Goal: Information Seeking & Learning: Learn about a topic

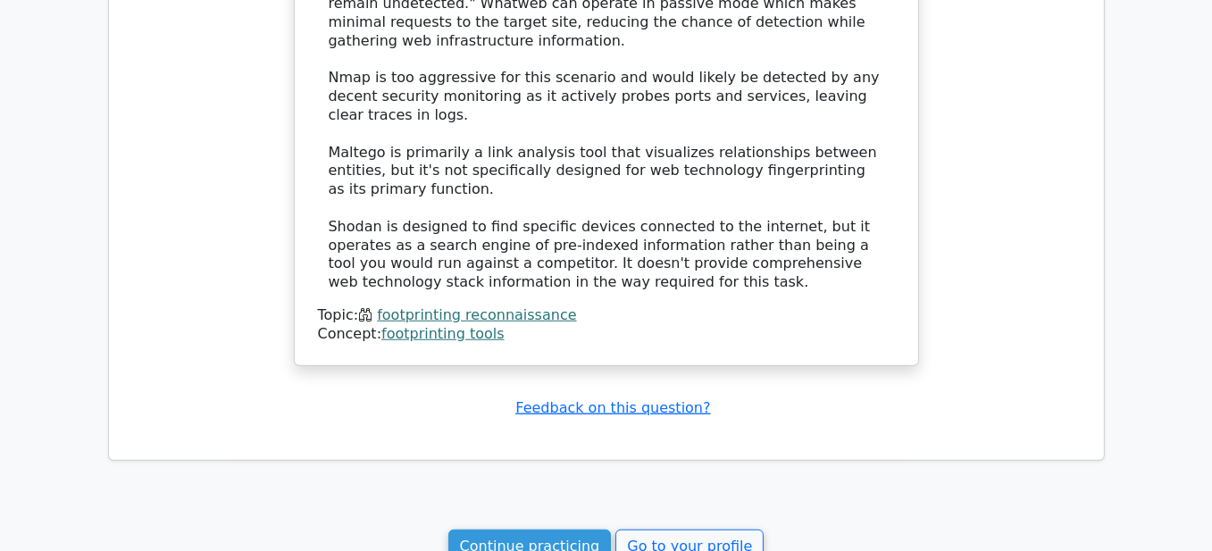
scroll to position [1876, 0]
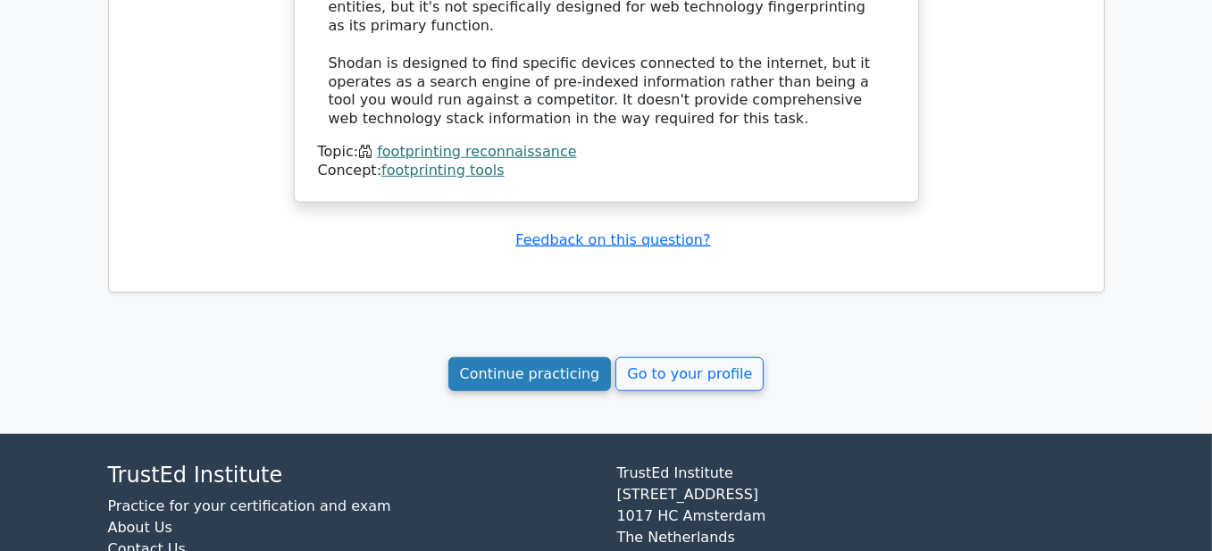
click at [503, 357] on link "Continue practicing" at bounding box center [529, 374] width 163 height 34
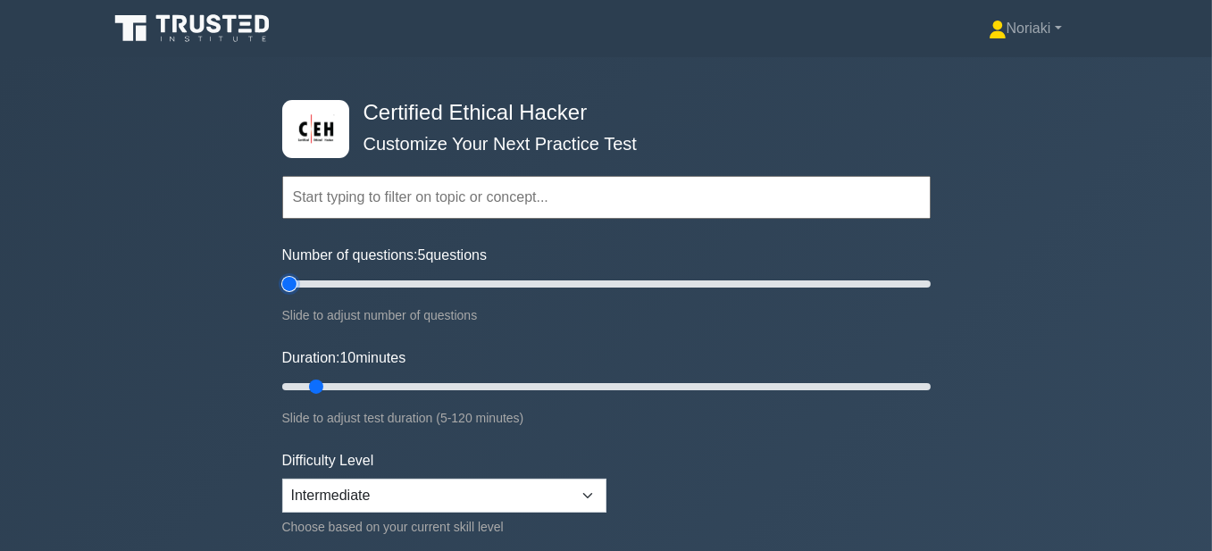
type input "5"
click at [296, 284] on input "Number of questions: 5 questions" at bounding box center [606, 283] width 649 height 21
drag, startPoint x: 314, startPoint y: 380, endPoint x: 414, endPoint y: 385, distance: 100.2
type input "30"
click at [414, 385] on input "Duration: 30 minutes" at bounding box center [606, 386] width 649 height 21
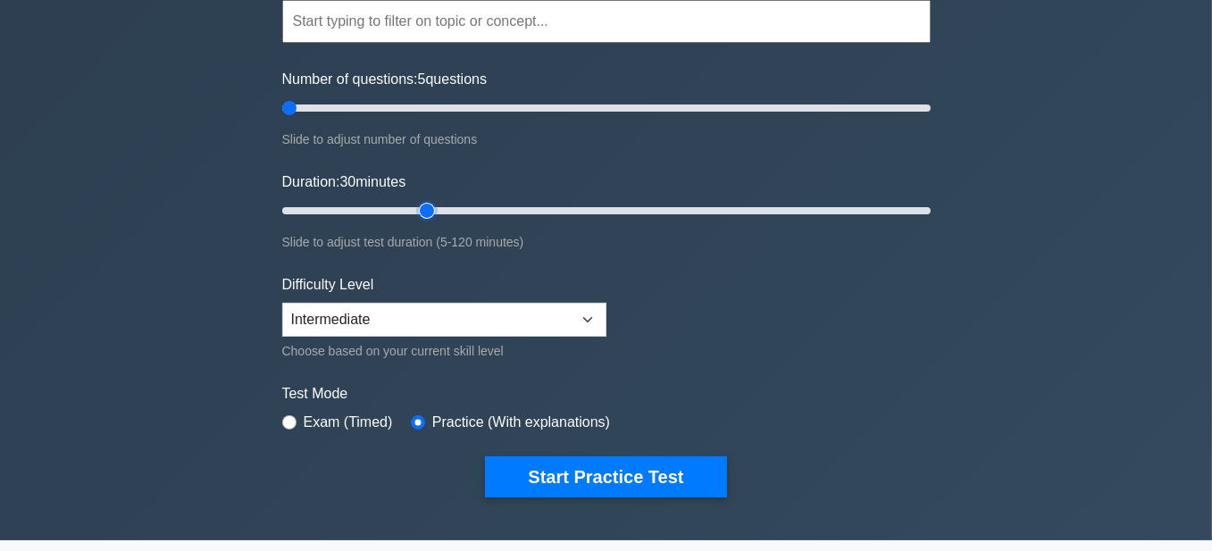
scroll to position [179, 0]
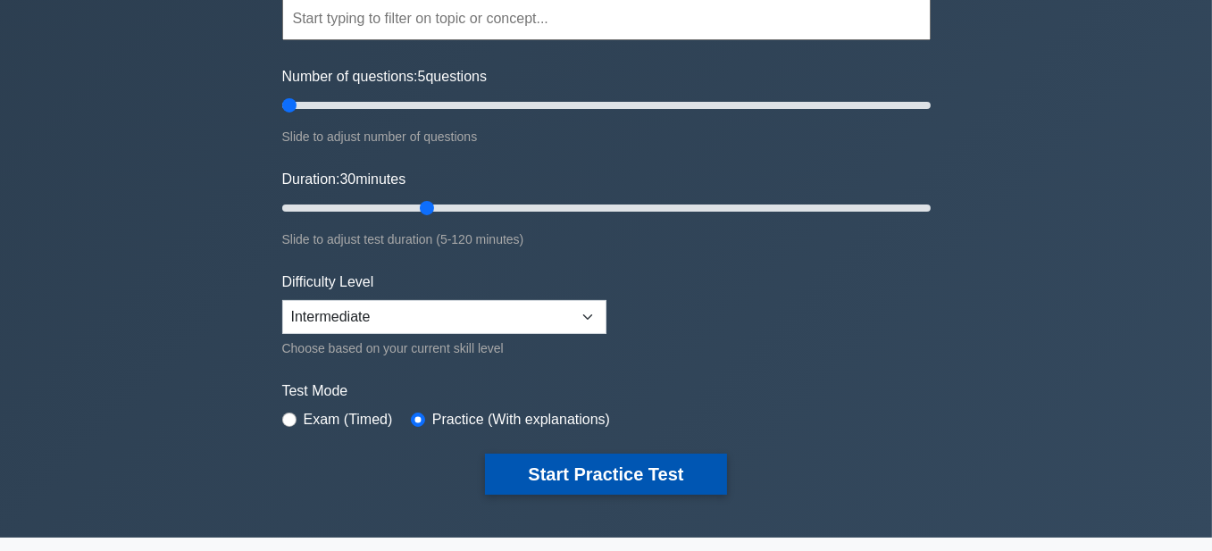
click at [670, 456] on button "Start Practice Test" at bounding box center [605, 474] width 241 height 41
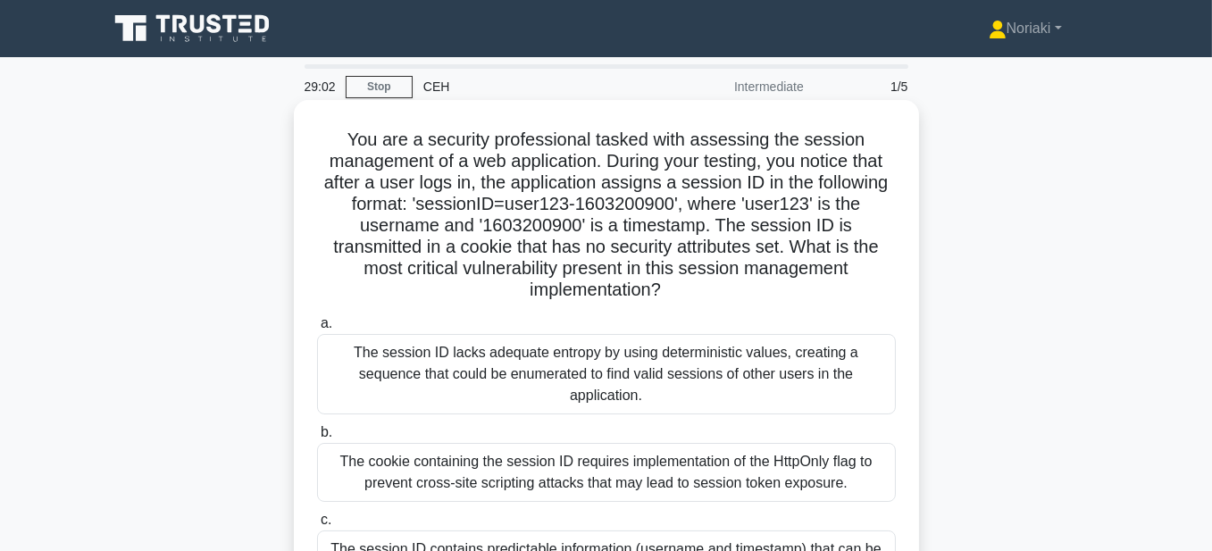
drag, startPoint x: 666, startPoint y: 296, endPoint x: 339, endPoint y: 146, distance: 360.6
click at [339, 146] on h5 "You are a security professional tasked with assessing the session management of…" at bounding box center [606, 215] width 582 height 173
copy h5 "You are a security professional tasked with assessing the session management of…"
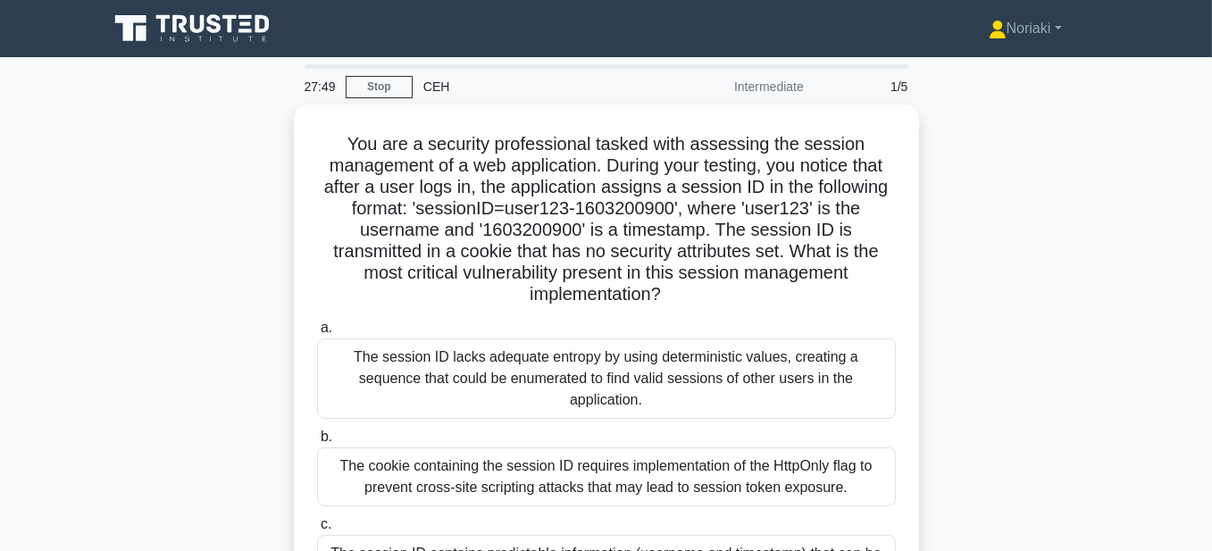
click at [957, 306] on div "You are a security professional tasked with assessing the session management of…" at bounding box center [606, 431] width 1018 height 652
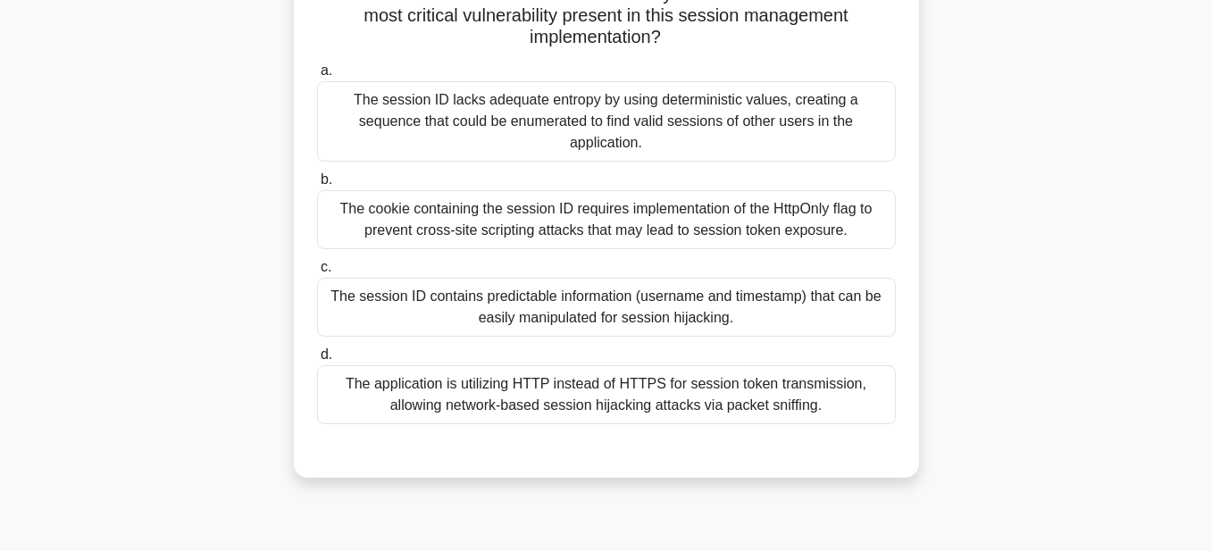
scroll to position [268, 0]
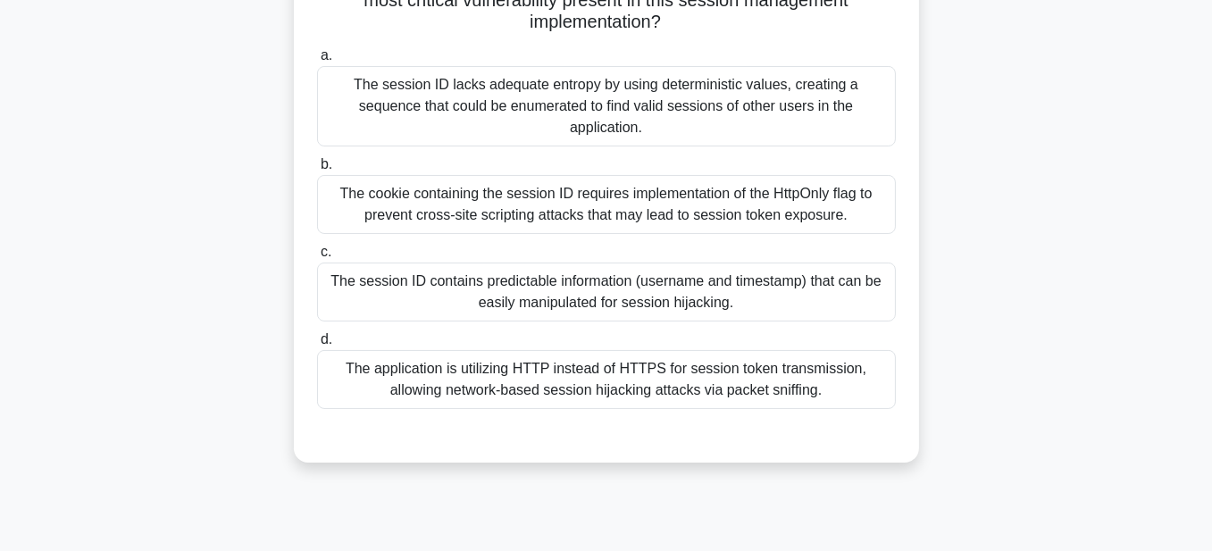
click at [704, 264] on div "The session ID contains predictable information (username and timestamp) that c…" at bounding box center [606, 292] width 579 height 59
click at [317, 258] on input "c. The session ID contains predictable information (username and timestamp) tha…" at bounding box center [317, 253] width 0 height 12
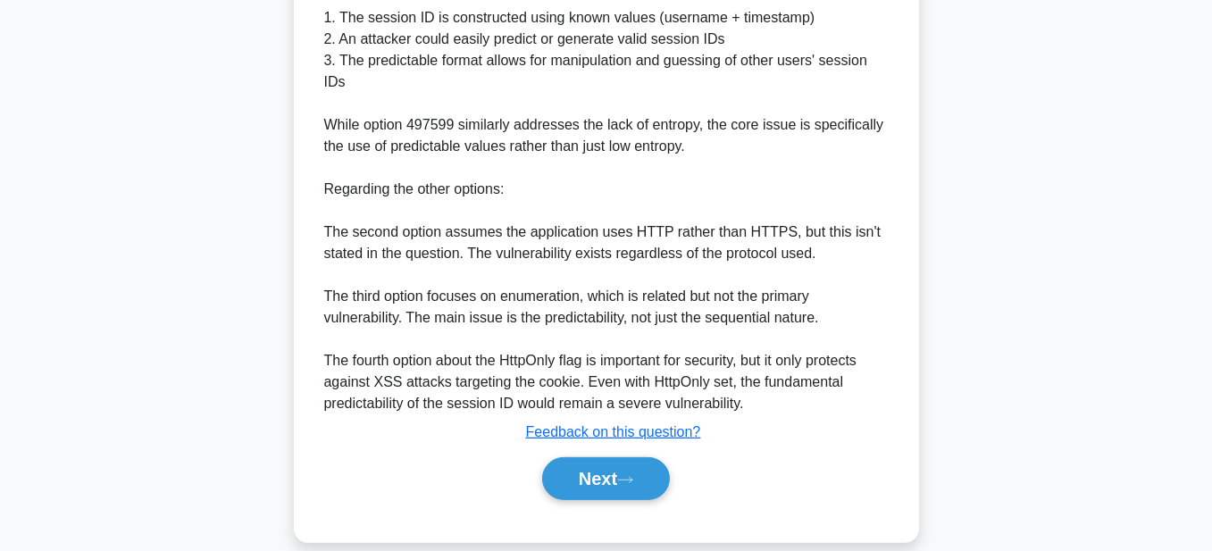
scroll to position [827, 0]
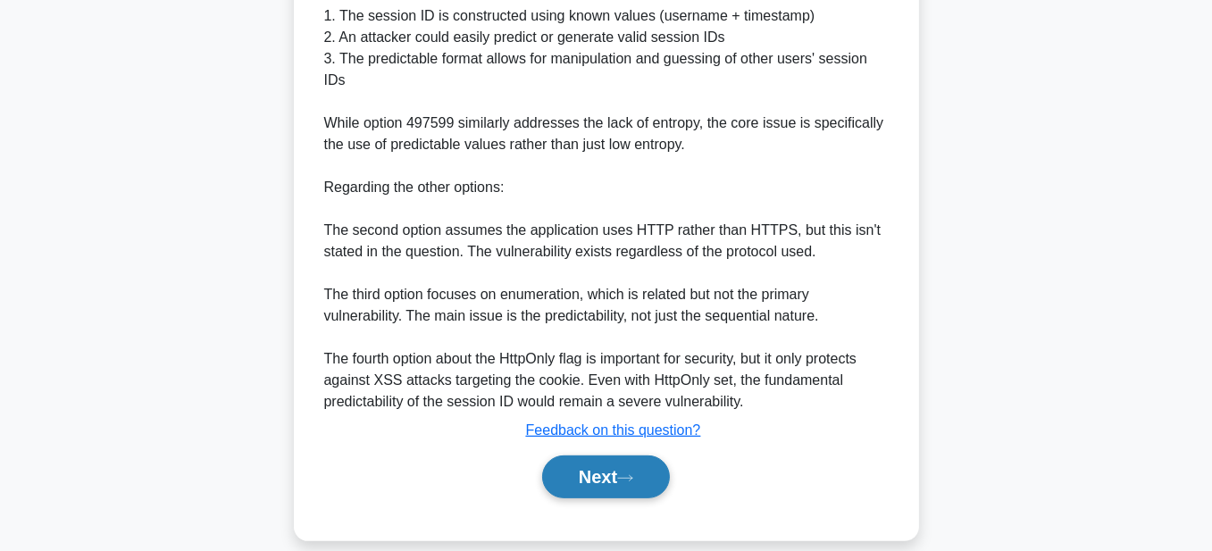
click at [586, 456] on button "Next" at bounding box center [606, 477] width 128 height 43
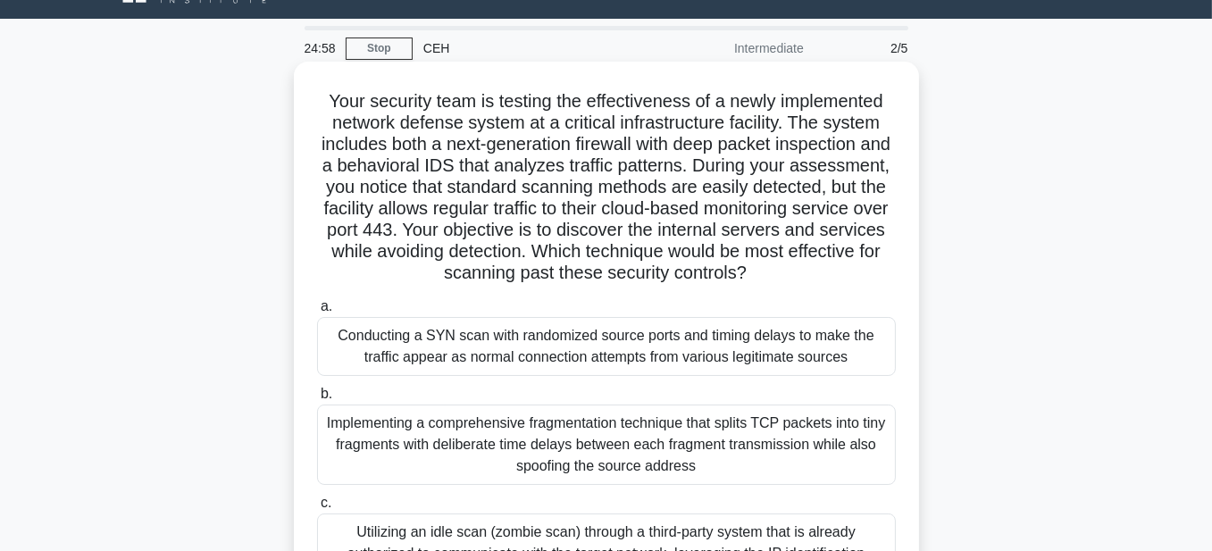
scroll to position [0, 0]
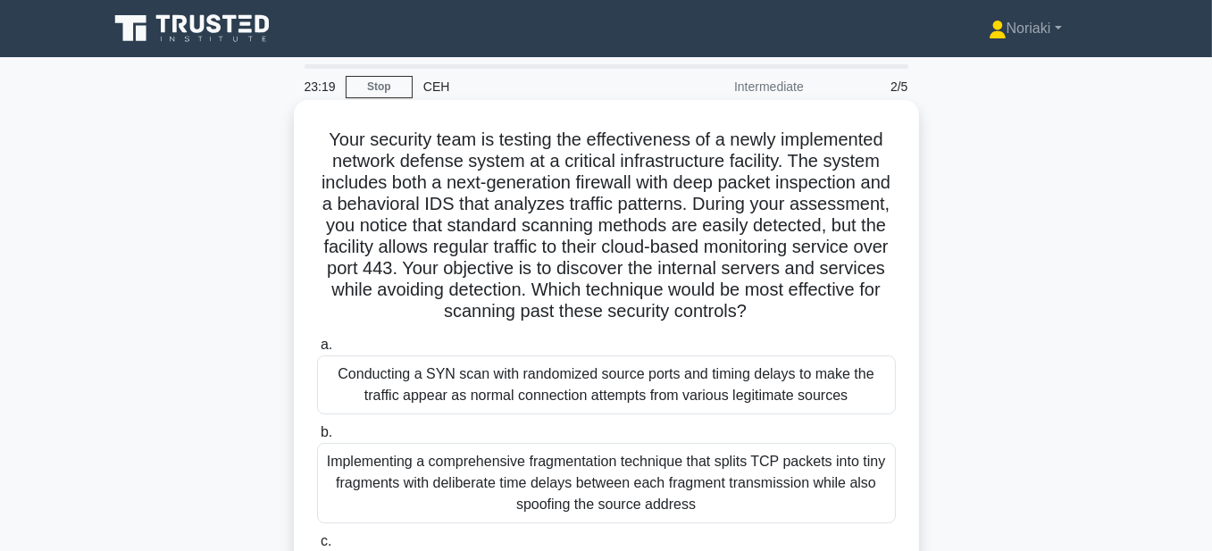
drag, startPoint x: 868, startPoint y: 316, endPoint x: 315, endPoint y: 149, distance: 577.6
click at [315, 149] on h5 "Your security team is testing the effectiveness of a newly implemented network …" at bounding box center [606, 226] width 582 height 195
copy h5 "Your security team is testing the effectiveness of a newly implemented network …"
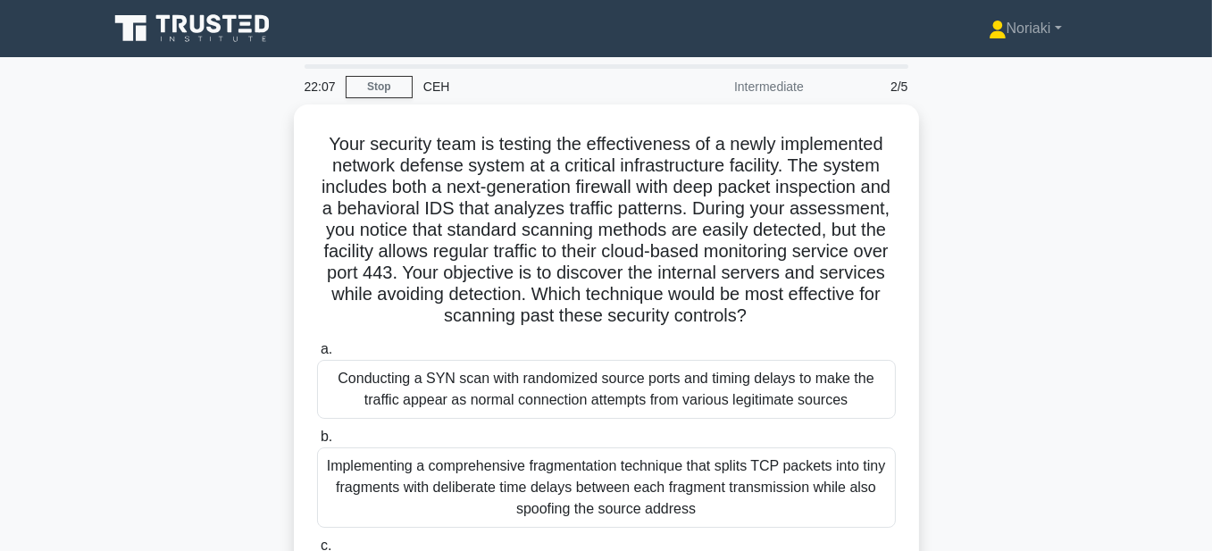
click at [1001, 321] on div "Your security team is testing the effectiveness of a newly implemented network …" at bounding box center [606, 452] width 1018 height 695
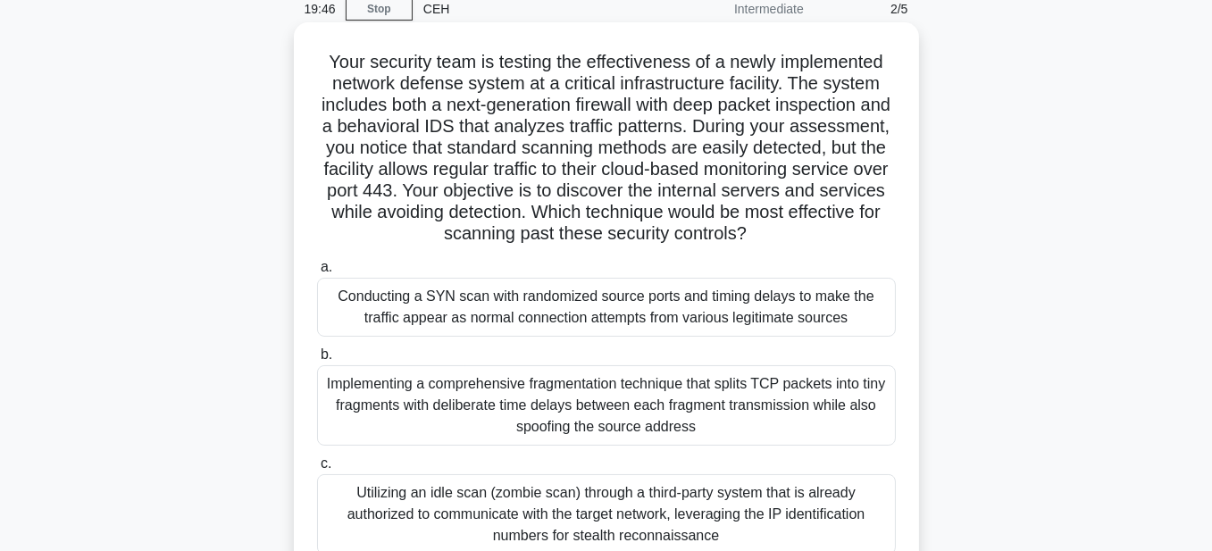
scroll to position [89, 0]
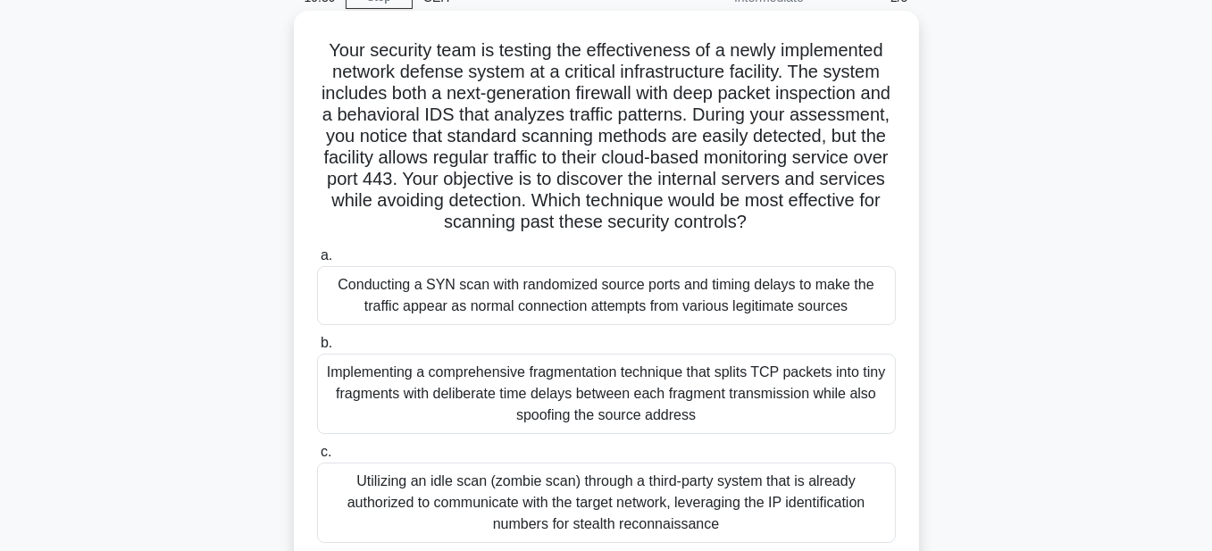
drag, startPoint x: 858, startPoint y: 310, endPoint x: 340, endPoint y: 291, distance: 518.5
click at [340, 291] on div "Conducting a SYN scan with randomized source ports and timing delays to make th…" at bounding box center [606, 295] width 579 height 59
copy div "Conducting a SYN scan with randomized source ports and timing delays to make th…"
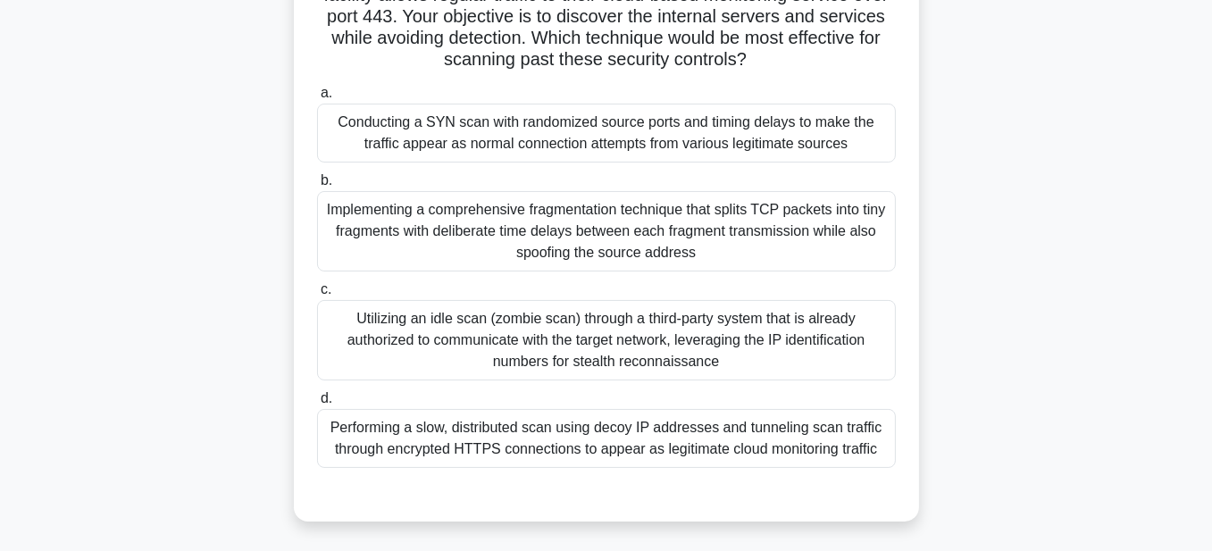
scroll to position [268, 0]
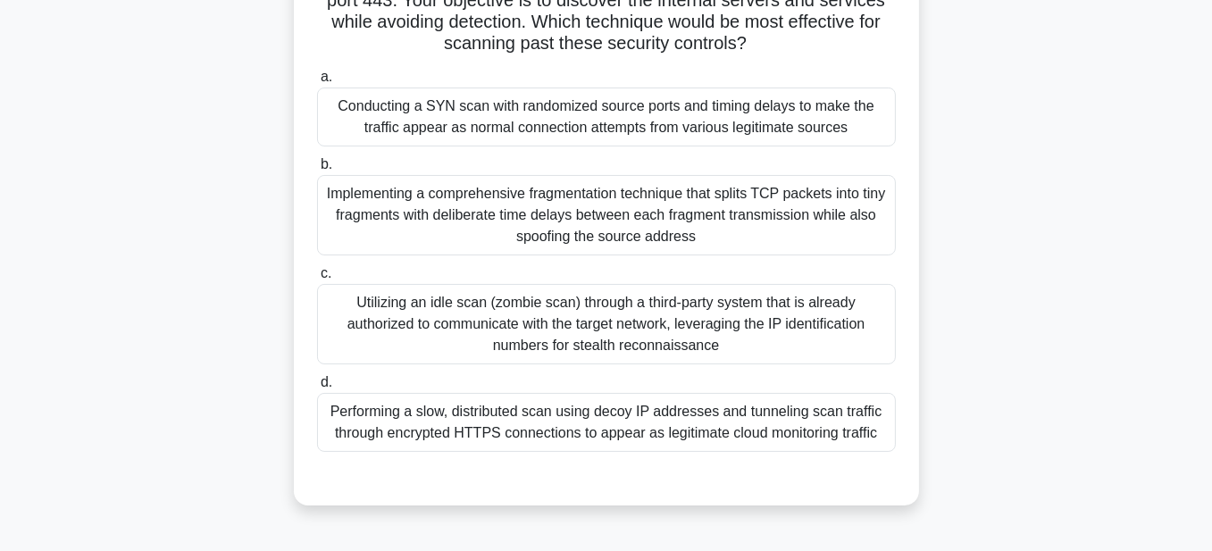
click at [834, 431] on div "Performing a slow, distributed scan using decoy IP addresses and tunneling scan…" at bounding box center [606, 422] width 579 height 59
click at [317, 389] on input "d. Performing a slow, distributed scan using decoy IP addresses and tunneling s…" at bounding box center [317, 383] width 0 height 12
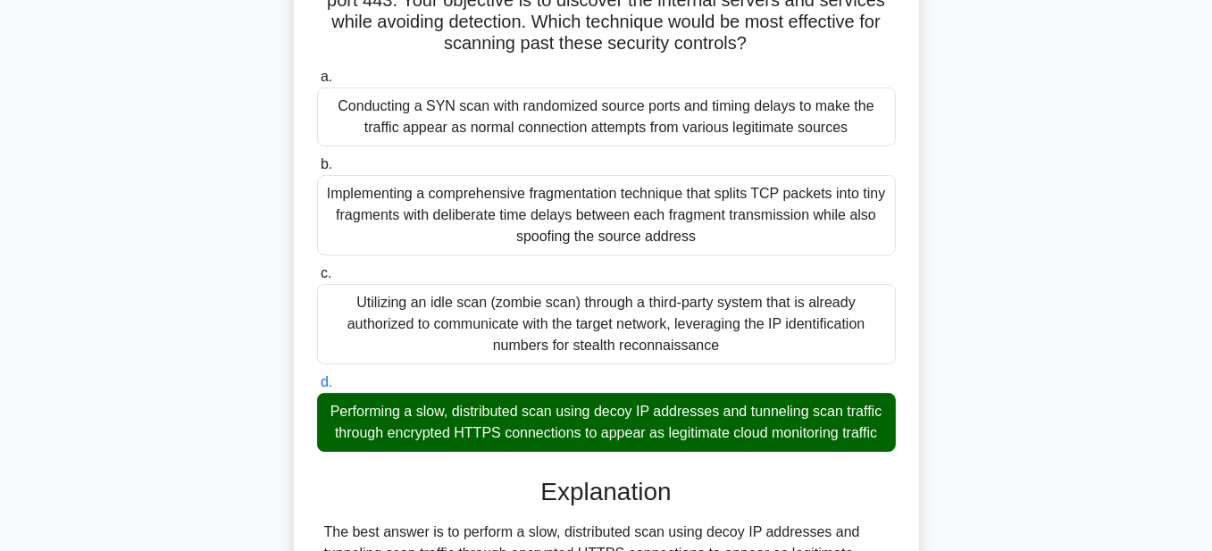
drag, startPoint x: 888, startPoint y: 433, endPoint x: 318, endPoint y: 409, distance: 570.4
click at [318, 409] on div "Performing a slow, distributed scan using decoy IP addresses and tunneling scan…" at bounding box center [606, 422] width 579 height 59
copy div "Performing a slow, distributed scan using decoy IP addresses and tunneling scan…"
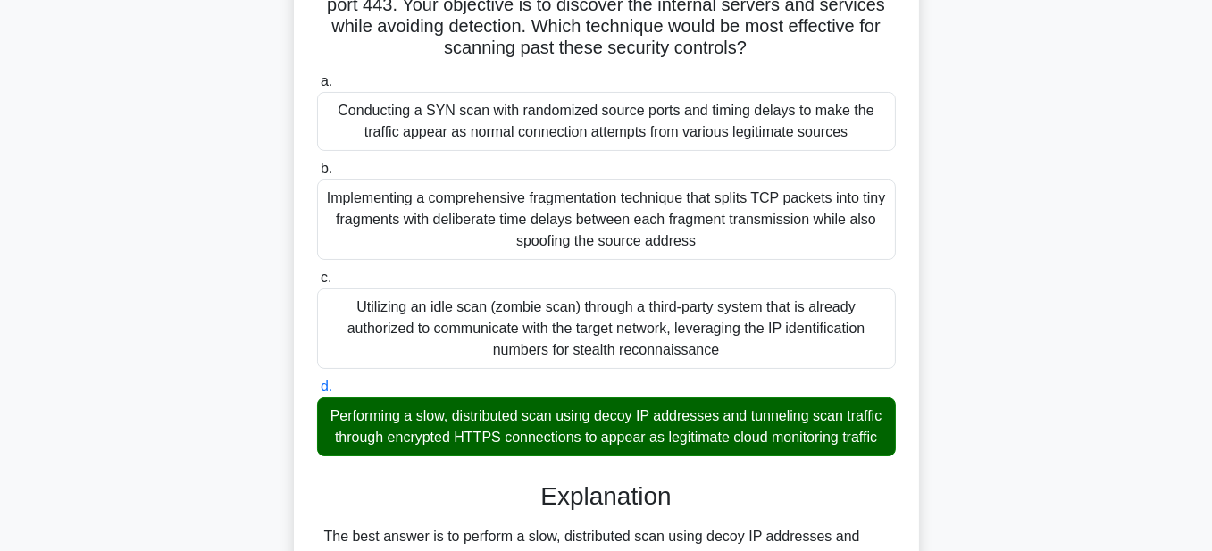
click at [1044, 441] on div "Your security team is testing the effectiveness of a newly implemented network …" at bounding box center [606, 524] width 1018 height 1375
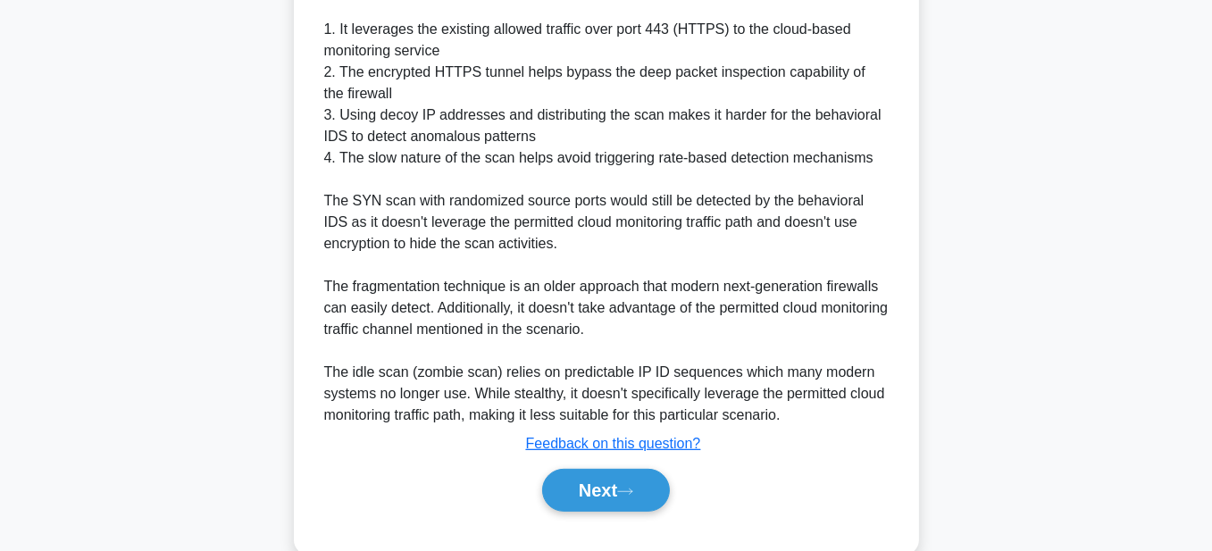
scroll to position [934, 0]
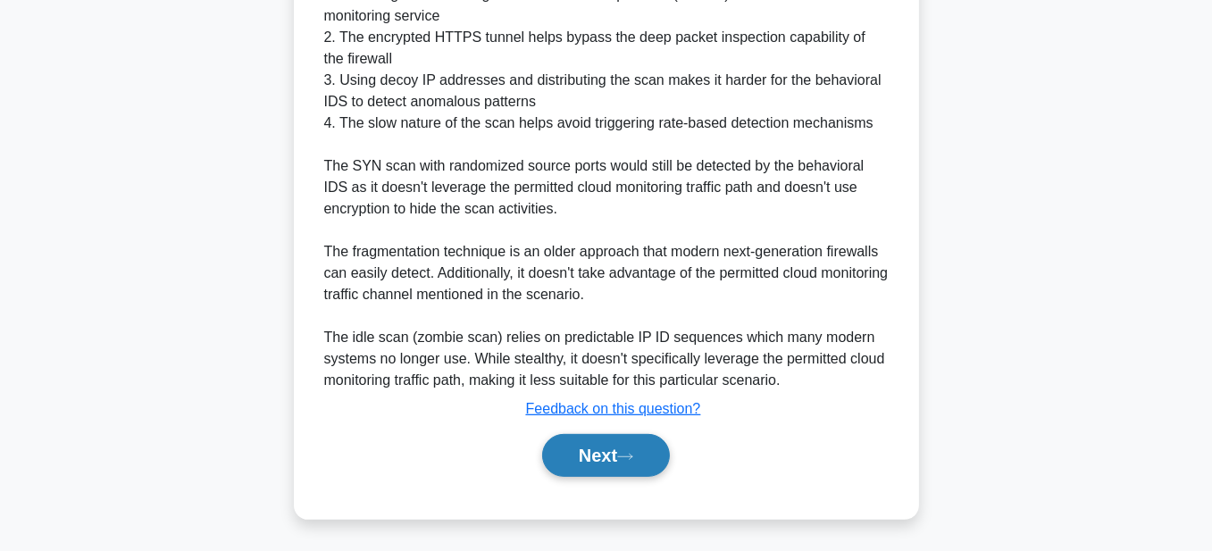
click at [615, 451] on button "Next" at bounding box center [606, 455] width 128 height 43
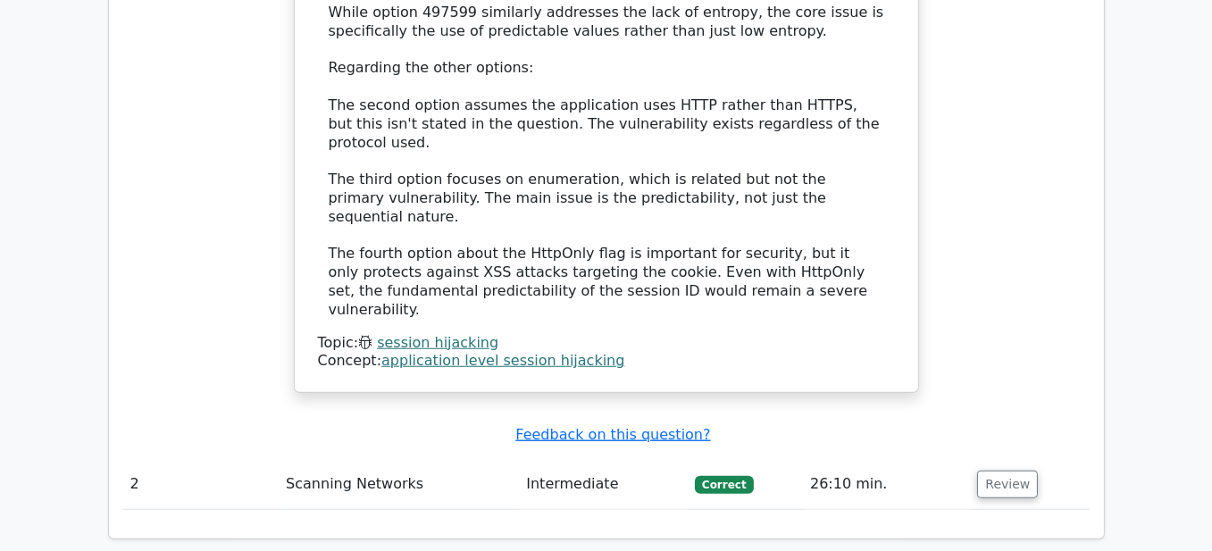
scroll to position [1876, 0]
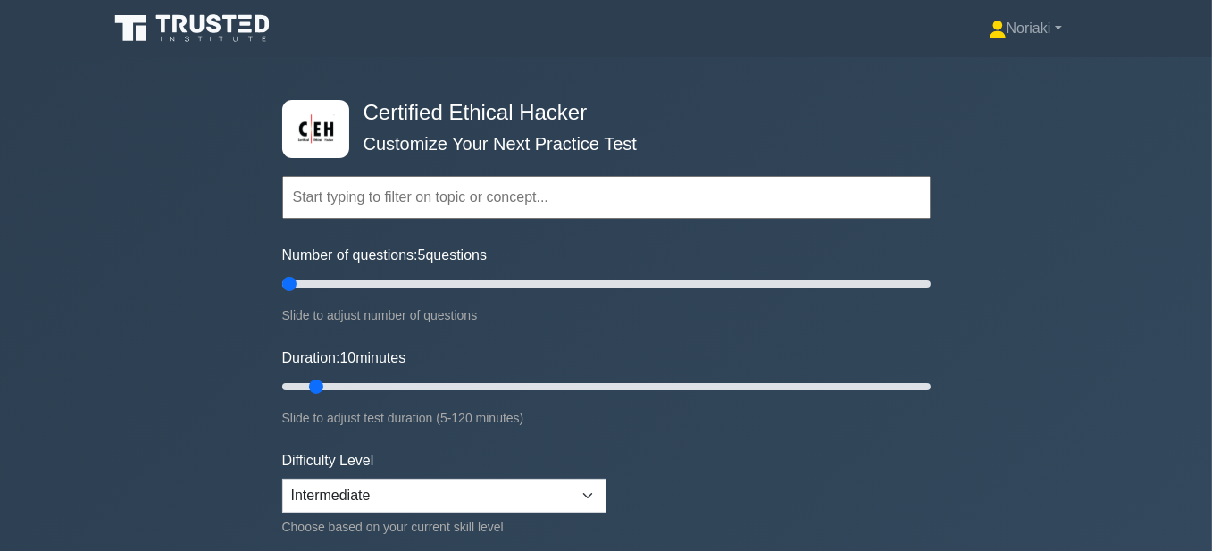
drag, startPoint x: 308, startPoint y: 282, endPoint x: 266, endPoint y: 282, distance: 42.0
type input "5"
click at [282, 282] on input "Number of questions: 5 questions" at bounding box center [606, 283] width 649 height 21
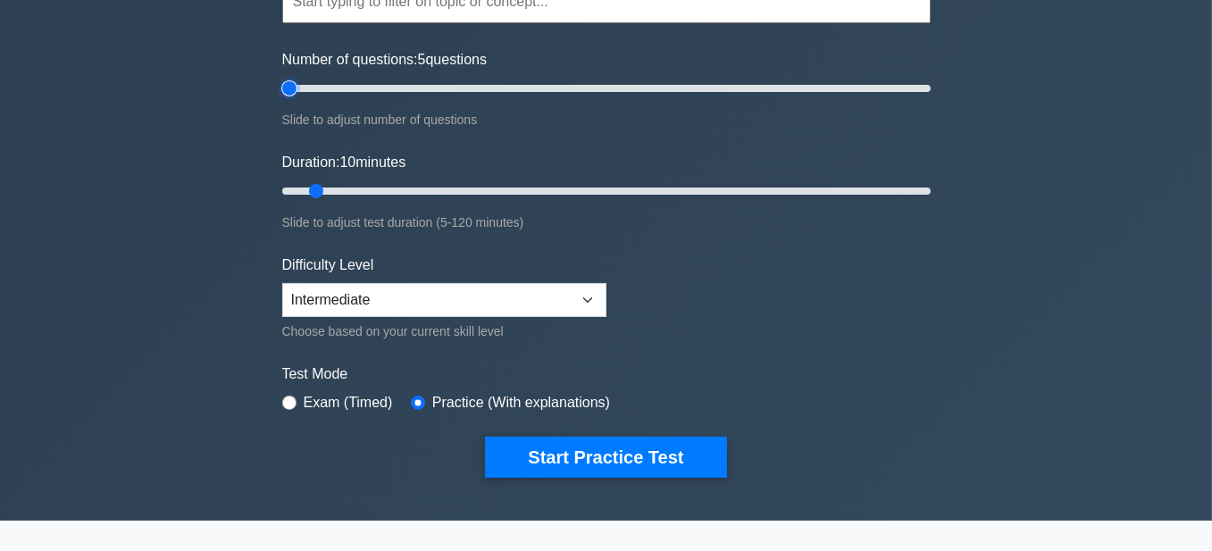
scroll to position [179, 0]
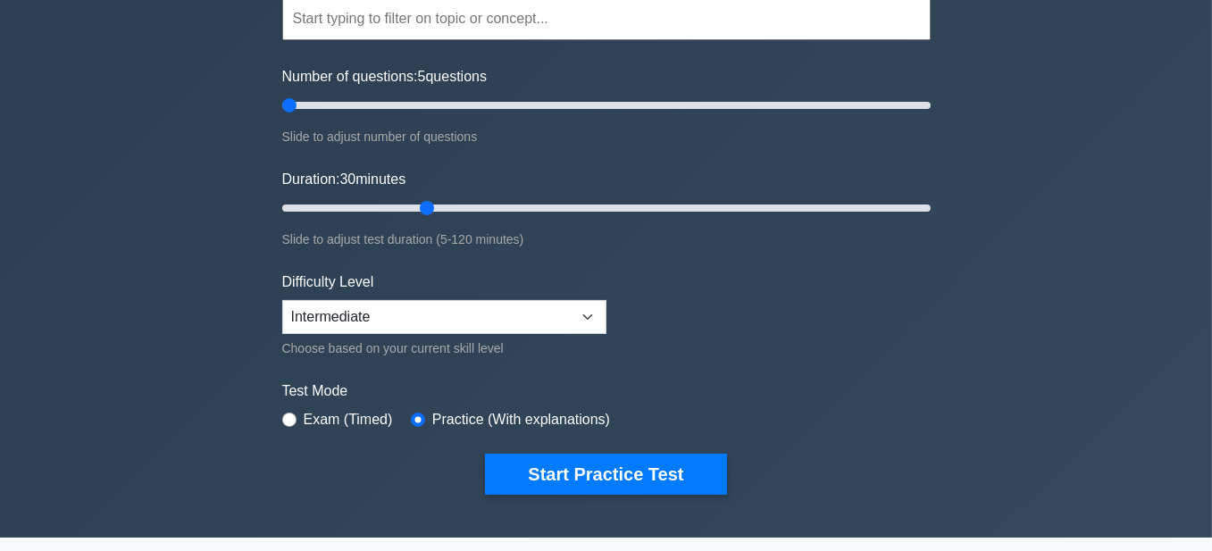
drag, startPoint x: 321, startPoint y: 205, endPoint x: 418, endPoint y: 218, distance: 98.3
type input "30"
click at [418, 218] on input "Duration: 30 minutes" at bounding box center [606, 207] width 649 height 21
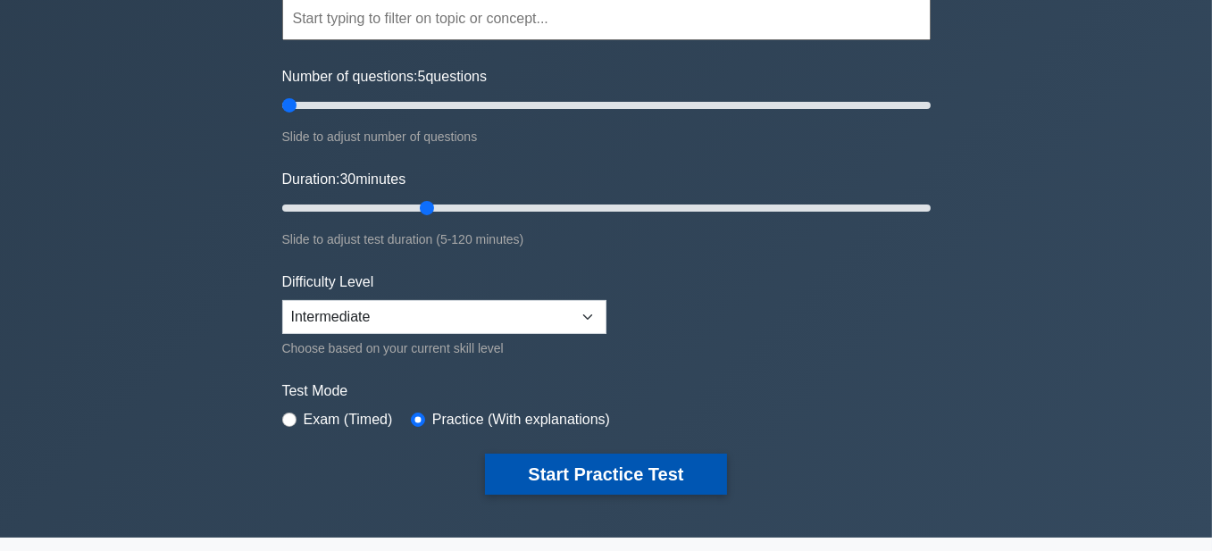
click at [549, 477] on button "Start Practice Test" at bounding box center [605, 474] width 241 height 41
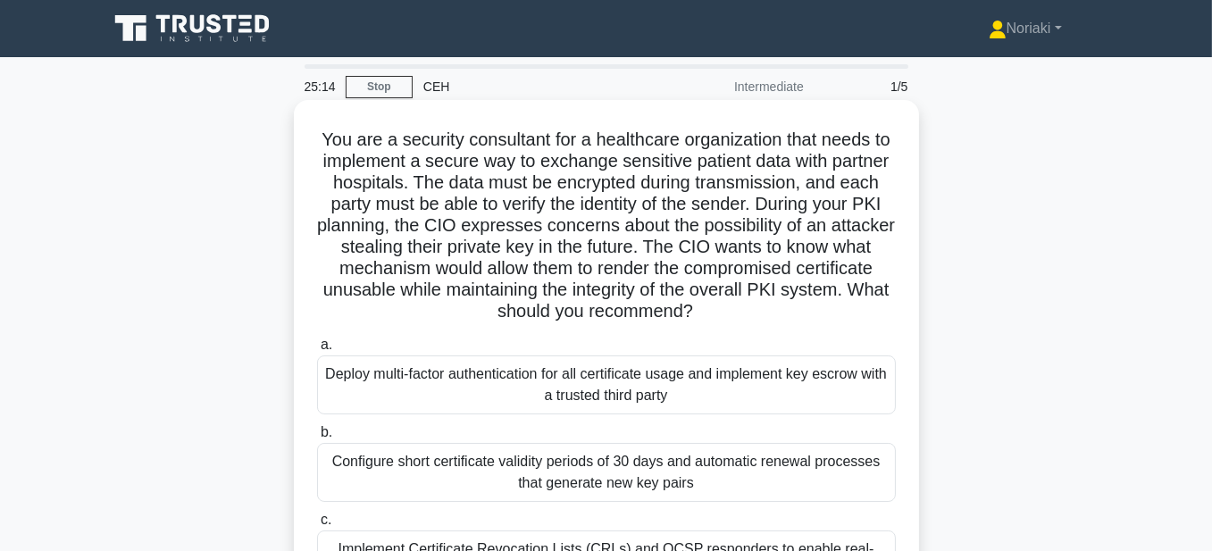
click at [754, 314] on h5 "You are a security consultant for a healthcare organization that needs to imple…" at bounding box center [606, 226] width 582 height 195
drag, startPoint x: 716, startPoint y: 275, endPoint x: 664, endPoint y: 277, distance: 51.8
click at [664, 277] on h5 "You are a security consultant for a healthcare organization that needs to imple…" at bounding box center [606, 226] width 582 height 195
copy h5 "render"
drag, startPoint x: 764, startPoint y: 319, endPoint x: 315, endPoint y: 147, distance: 480.4
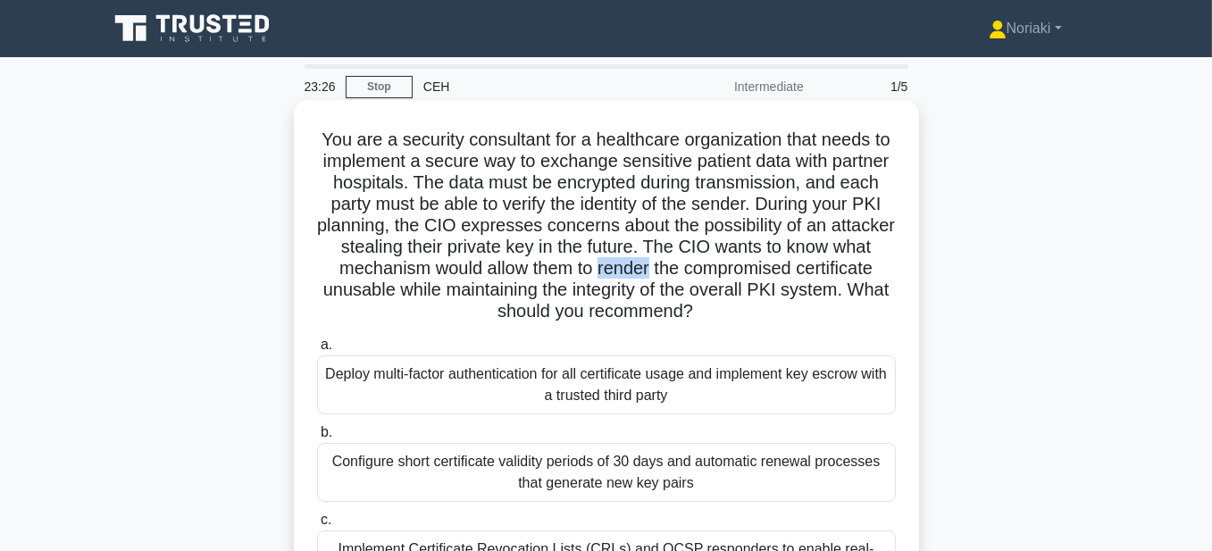
click at [315, 147] on h5 "You are a security consultant for a healthcare organization that needs to imple…" at bounding box center [606, 226] width 582 height 195
copy h5 "You are a security consultant for a healthcare organization that needs to imple…"
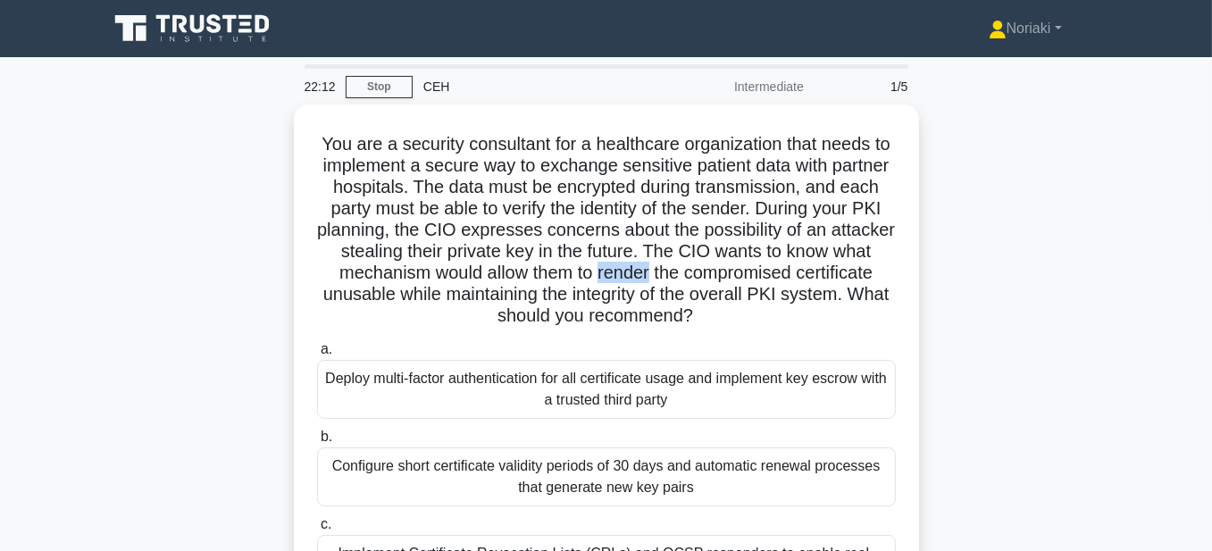
click at [984, 251] on div "You are a security consultant for a healthcare organization that needs to imple…" at bounding box center [606, 431] width 1018 height 652
click at [1017, 318] on div "You are a security consultant for a healthcare organization that needs to imple…" at bounding box center [606, 431] width 1018 height 652
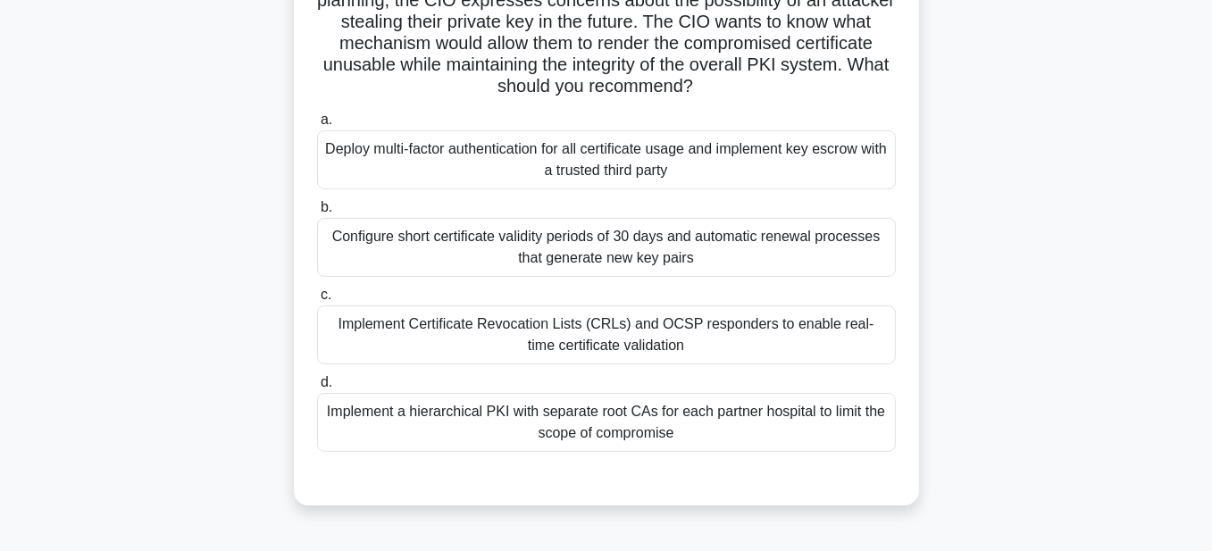
scroll to position [268, 0]
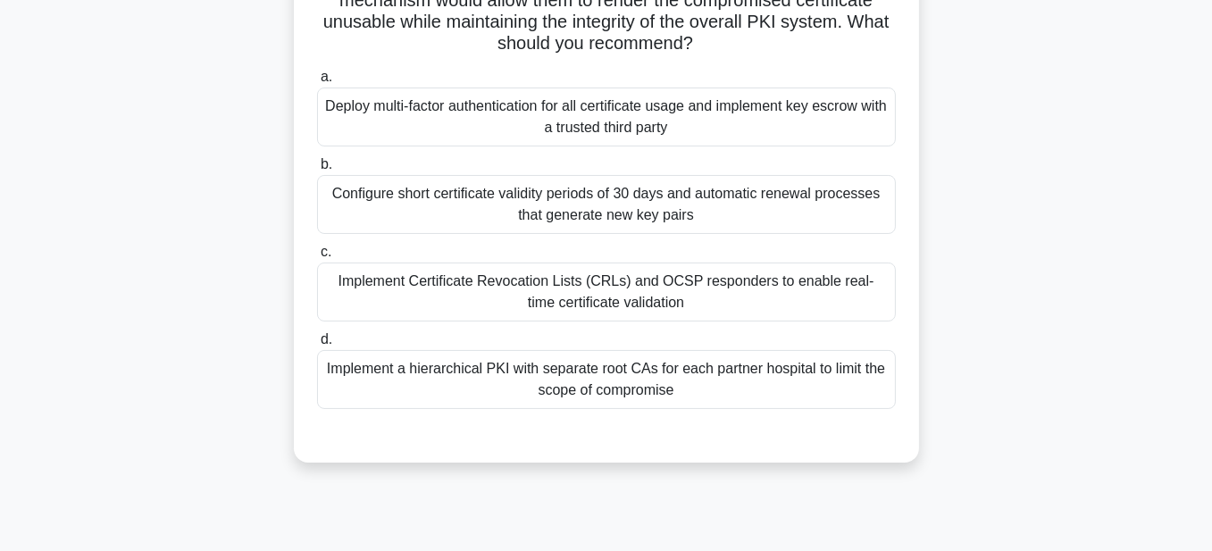
click at [685, 295] on div "Implement Certificate Revocation Lists (CRLs) and OCSP responders to enable rea…" at bounding box center [606, 292] width 579 height 59
click at [317, 258] on input "c. Implement Certificate Revocation Lists (CRLs) and OCSP responders to enable …" at bounding box center [317, 253] width 0 height 12
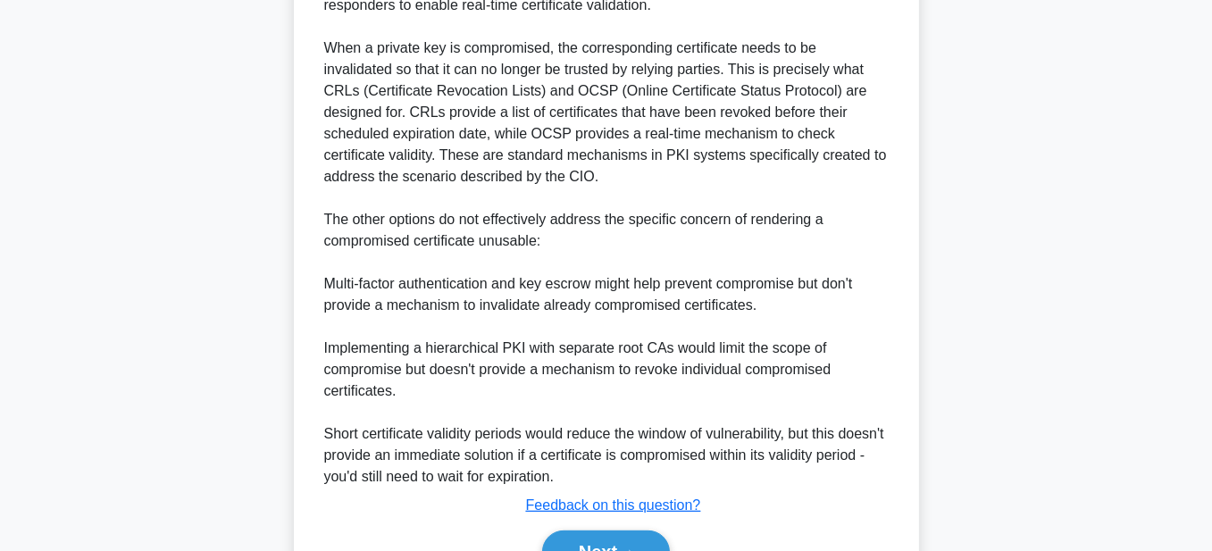
scroll to position [869, 0]
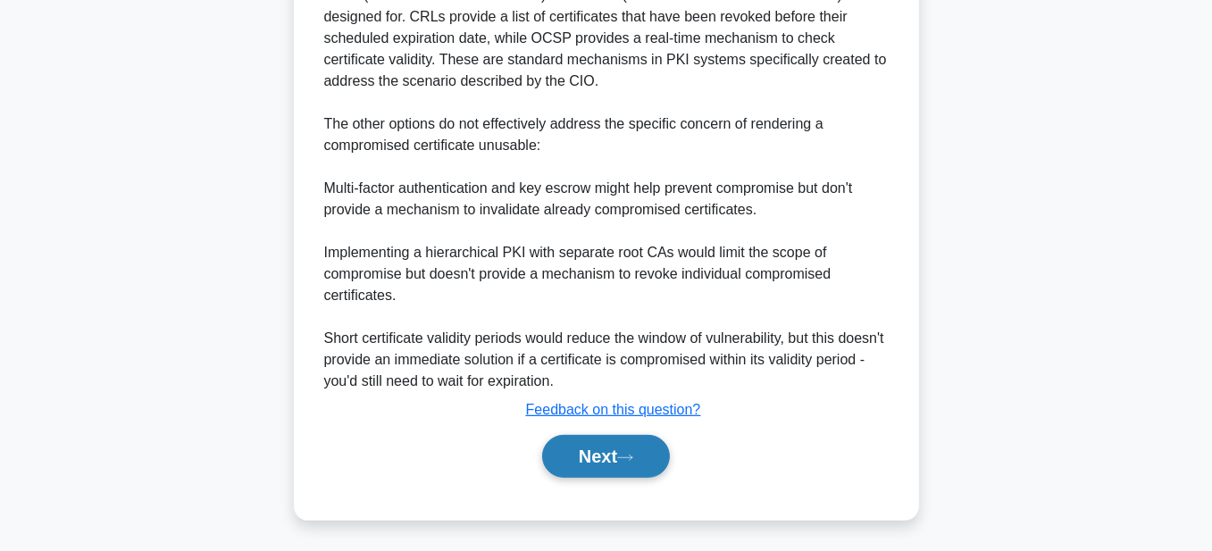
click at [569, 456] on button "Next" at bounding box center [606, 456] width 128 height 43
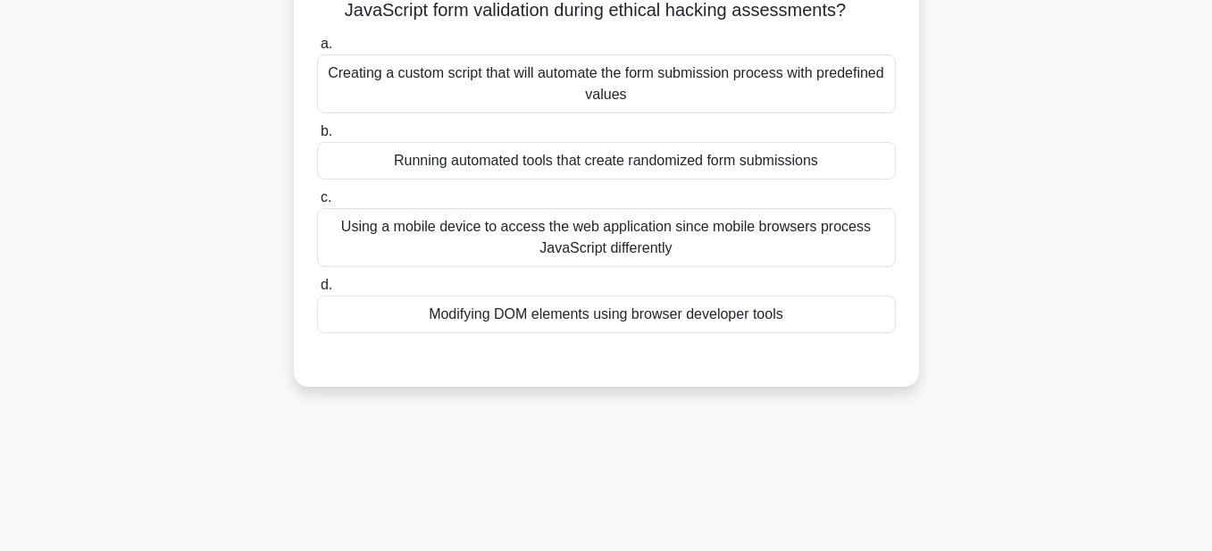
scroll to position [0, 0]
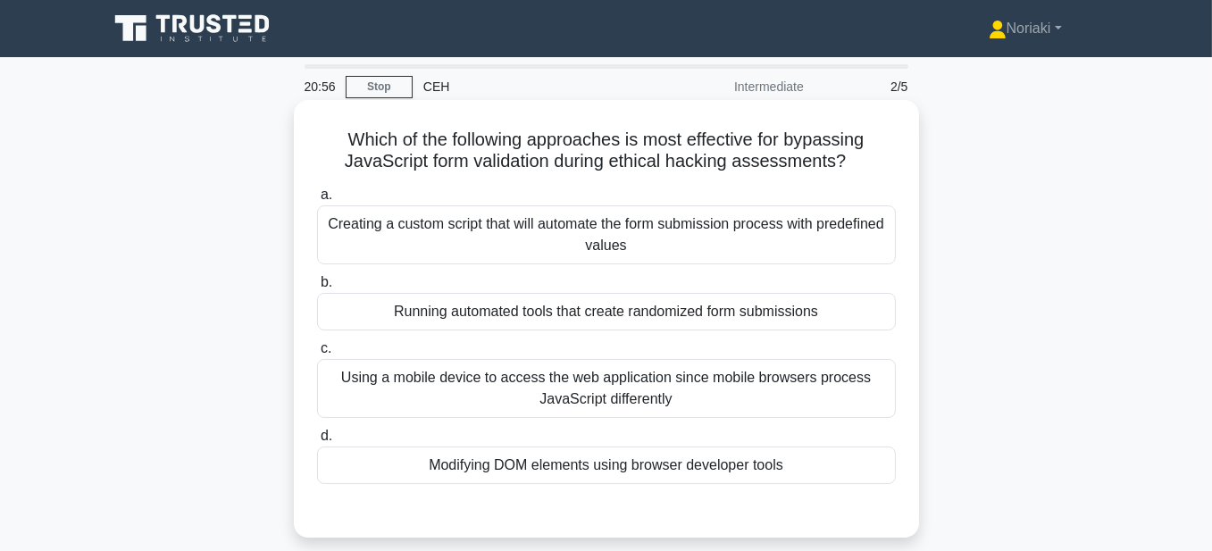
drag, startPoint x: 853, startPoint y: 167, endPoint x: 339, endPoint y: 145, distance: 515.0
click at [339, 145] on h5 "Which of the following approaches is most effective for bypassing JavaScript fo…" at bounding box center [606, 151] width 582 height 45
copy h5 "Which of the following approaches is most effective for bypassing JavaScript fo…"
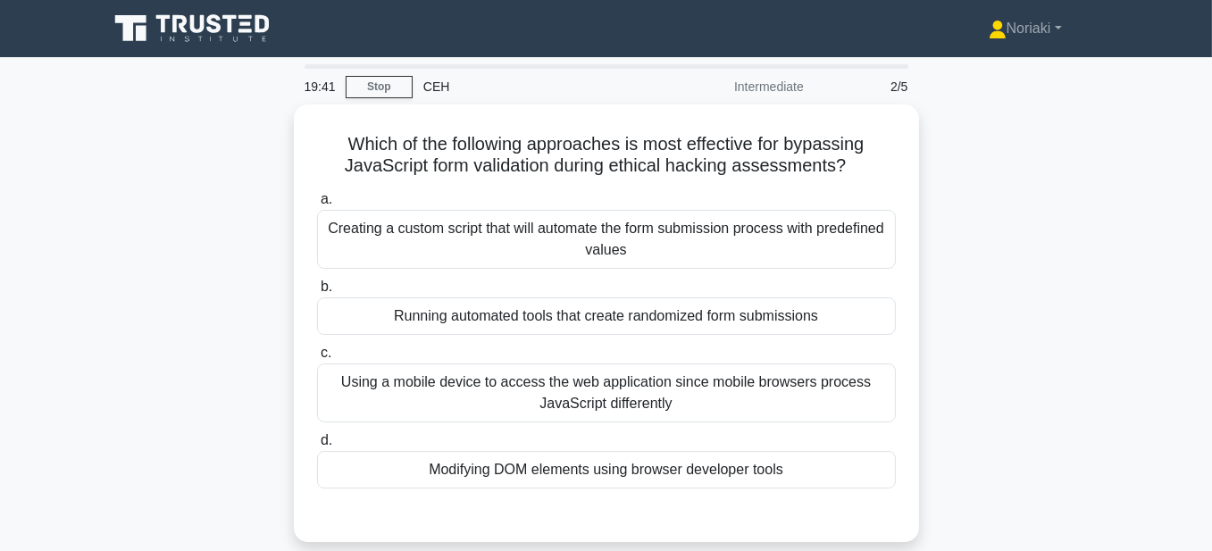
click at [990, 201] on div "Which of the following approaches is most effective for bypassing JavaScript fo…" at bounding box center [606, 334] width 1018 height 459
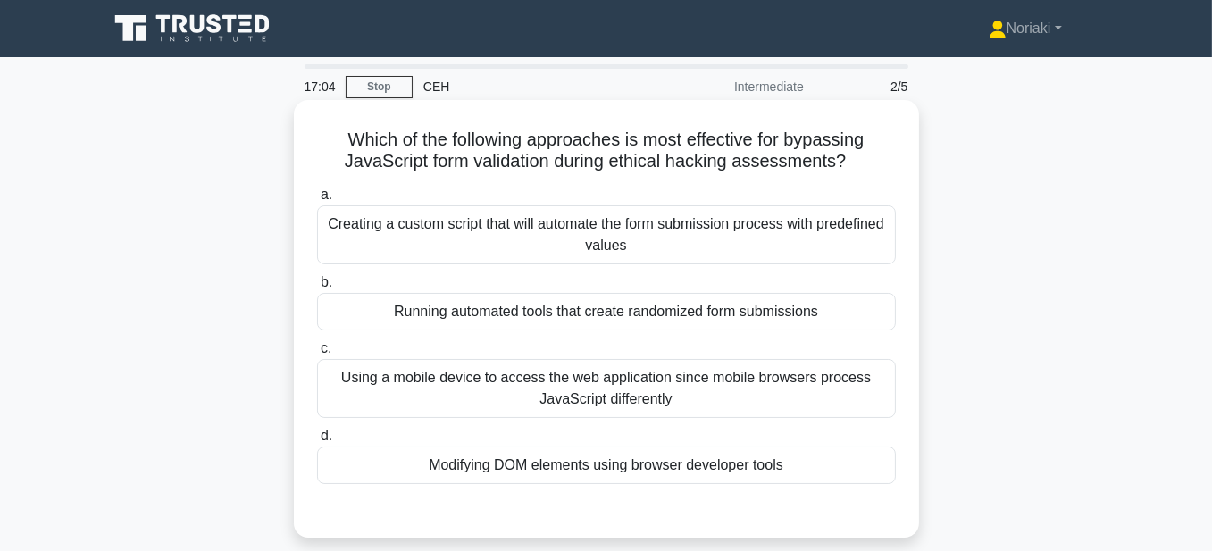
click at [766, 224] on div "Creating a custom script that will automate the form submission process with pr…" at bounding box center [606, 234] width 579 height 59
click at [317, 201] on input "a. Creating a custom script that will automate the form submission process with…" at bounding box center [317, 195] width 0 height 12
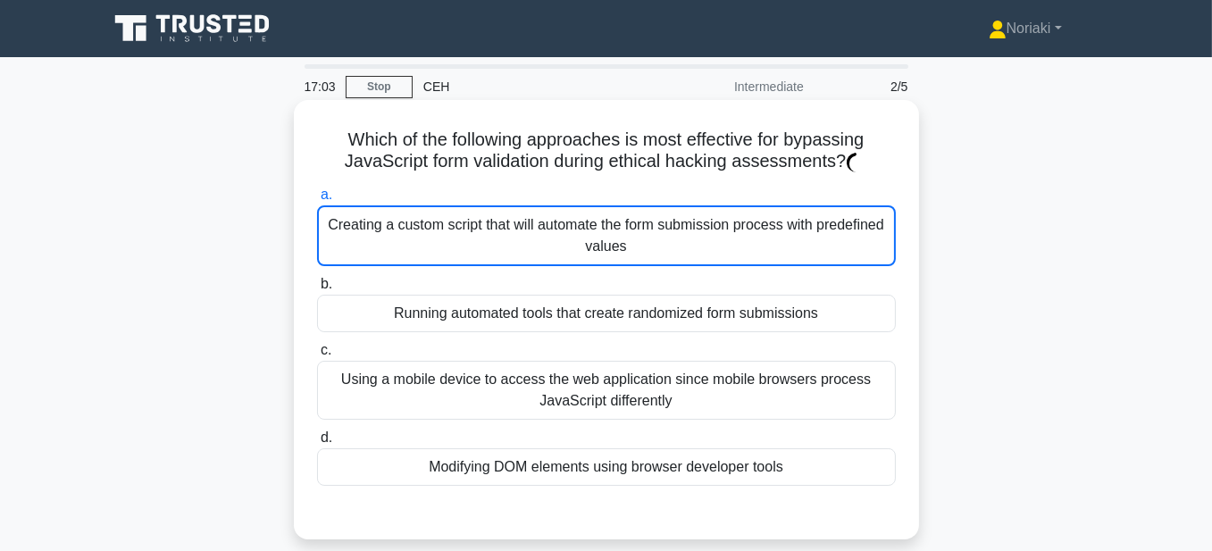
click at [766, 224] on div "Creating a custom script that will automate the form submission process with pr…" at bounding box center [606, 235] width 579 height 61
click at [317, 201] on input "a. Creating a custom script that will automate the form submission process with…" at bounding box center [317, 195] width 0 height 12
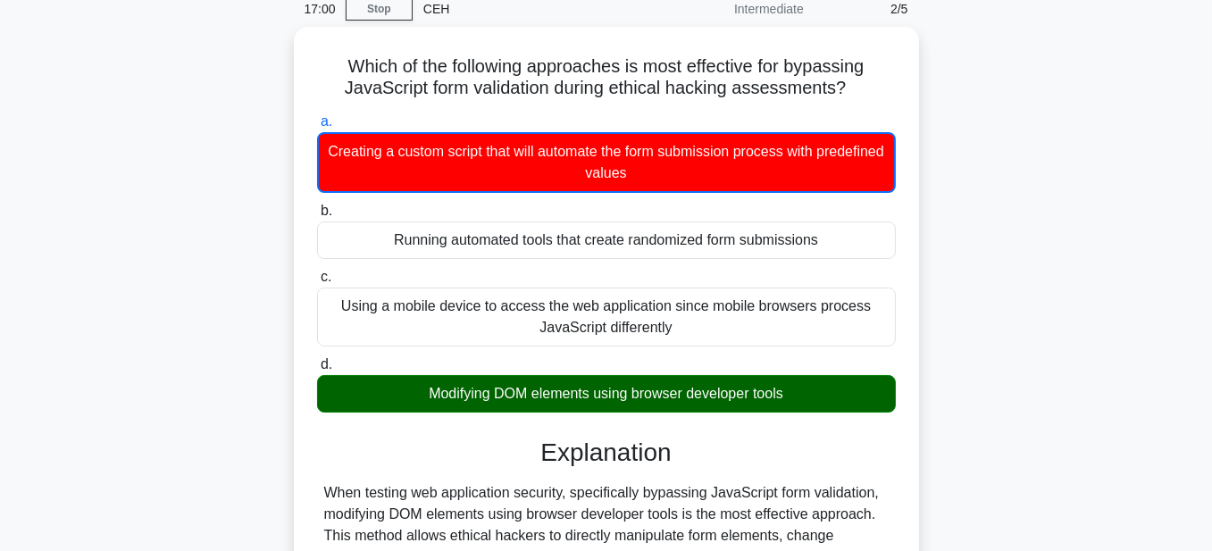
scroll to position [89, 0]
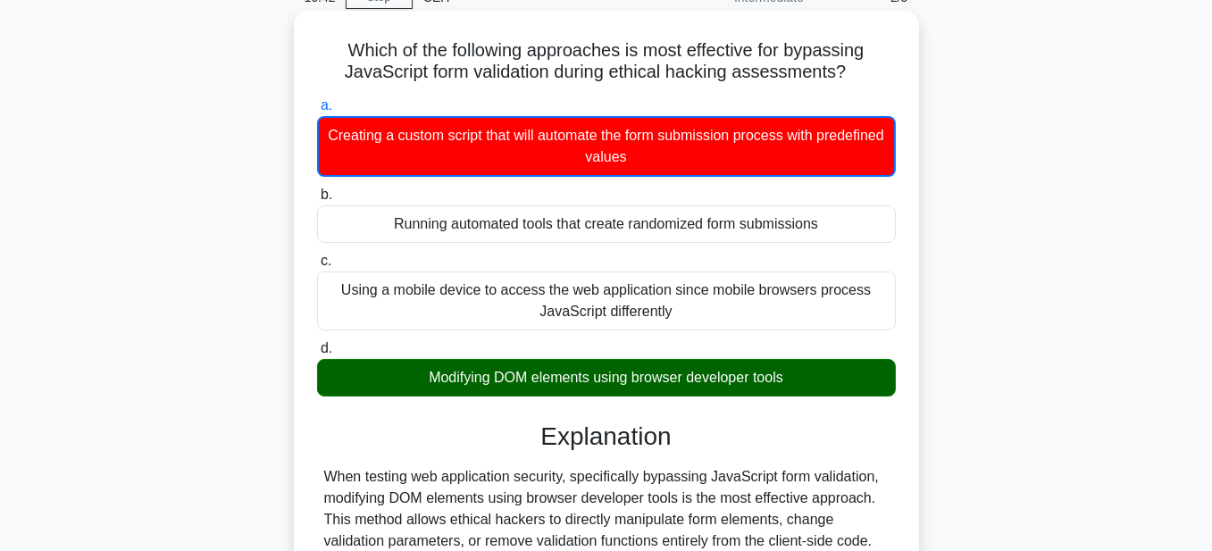
drag, startPoint x: 800, startPoint y: 381, endPoint x: 425, endPoint y: 371, distance: 374.5
click at [425, 371] on div "Modifying DOM elements using browser developer tools" at bounding box center [606, 378] width 579 height 38
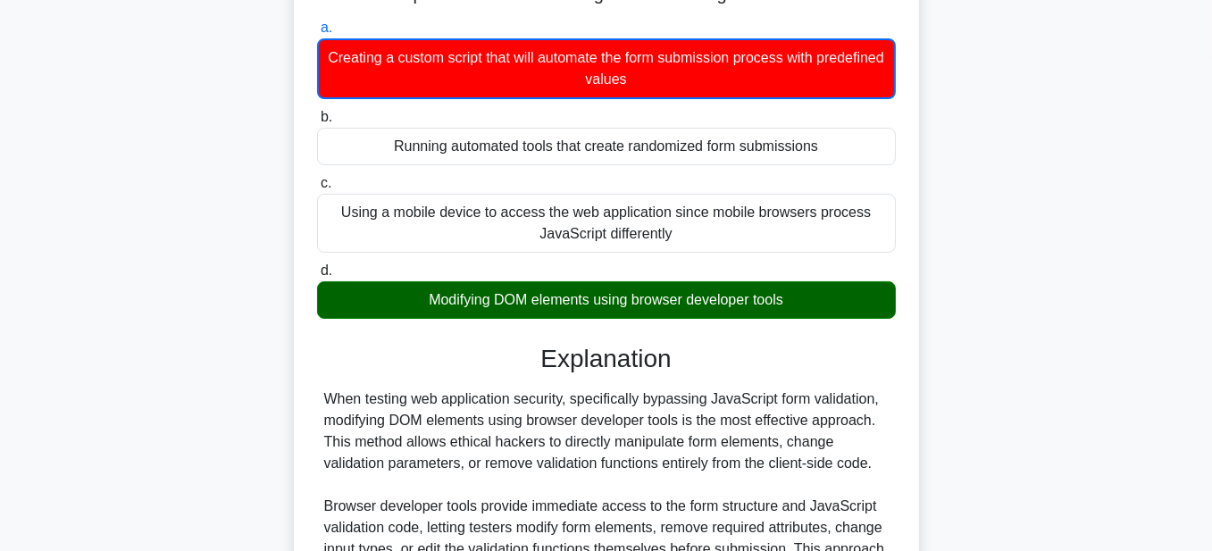
scroll to position [179, 0]
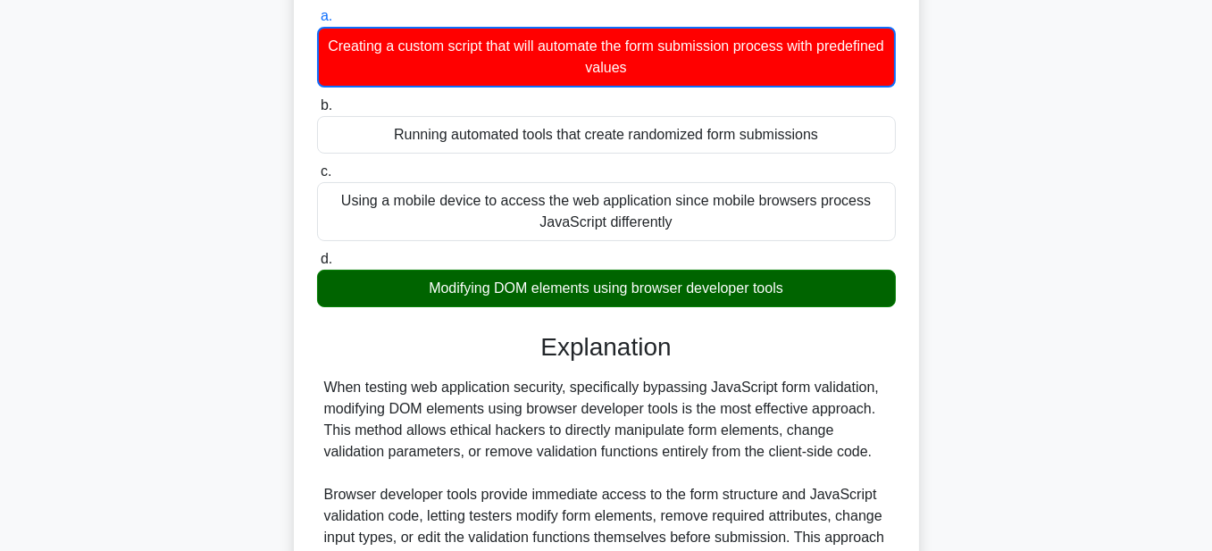
drag, startPoint x: 800, startPoint y: 456, endPoint x: 780, endPoint y: 456, distance: 19.7
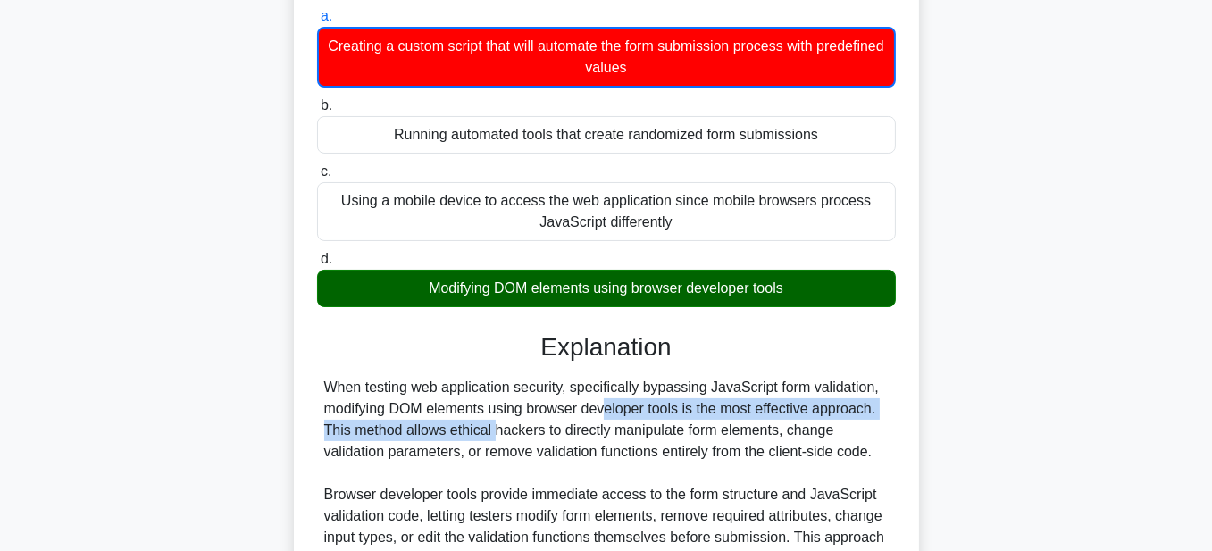
drag, startPoint x: 488, startPoint y: 414, endPoint x: 389, endPoint y: 417, distance: 98.3
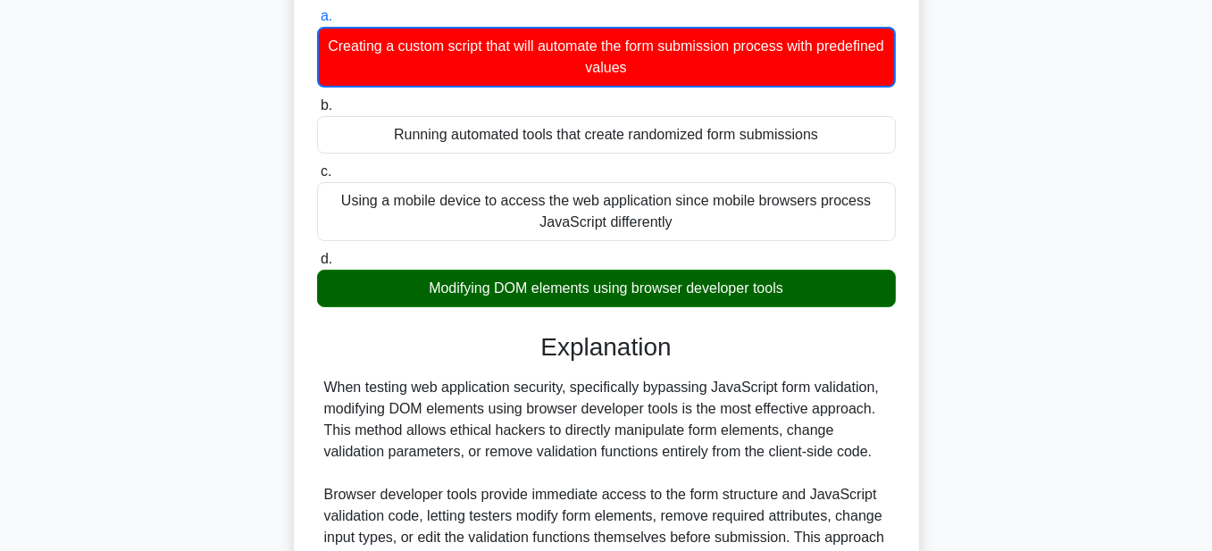
copy div "DOM elements"
drag, startPoint x: 792, startPoint y: 291, endPoint x: 427, endPoint y: 289, distance: 365.4
click at [427, 289] on div "Modifying DOM elements using browser developer tools" at bounding box center [606, 289] width 579 height 38
copy div "Modifying DOM elements using browser developer tools"
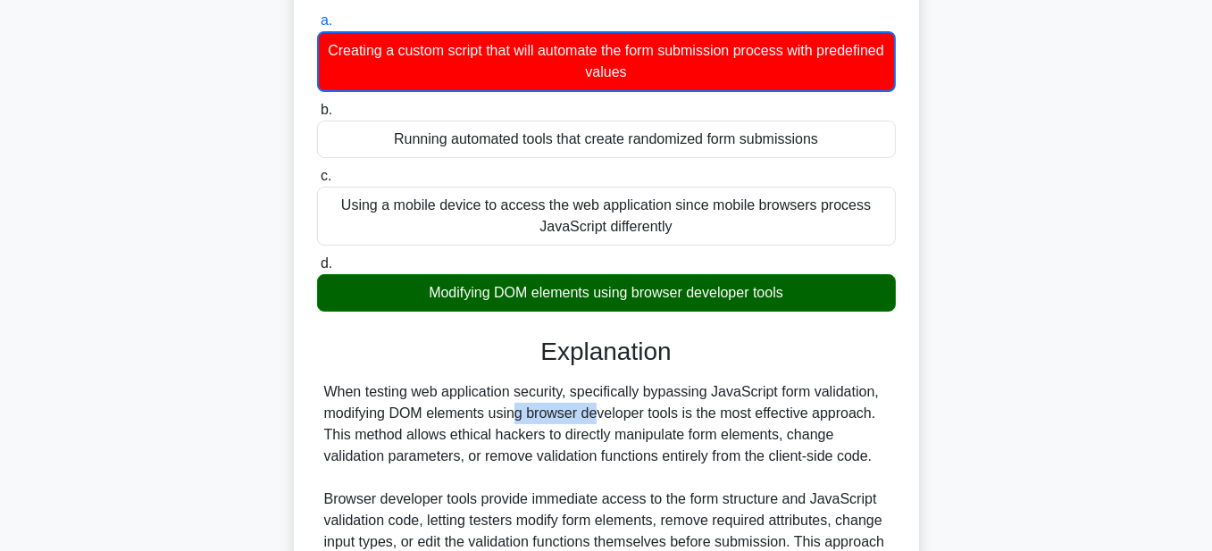
click at [970, 274] on div "Which of the following approaches is most effective for bypassing JavaScript fo…" at bounding box center [606, 464] width 1018 height 1076
